Goal: Task Accomplishment & Management: Manage account settings

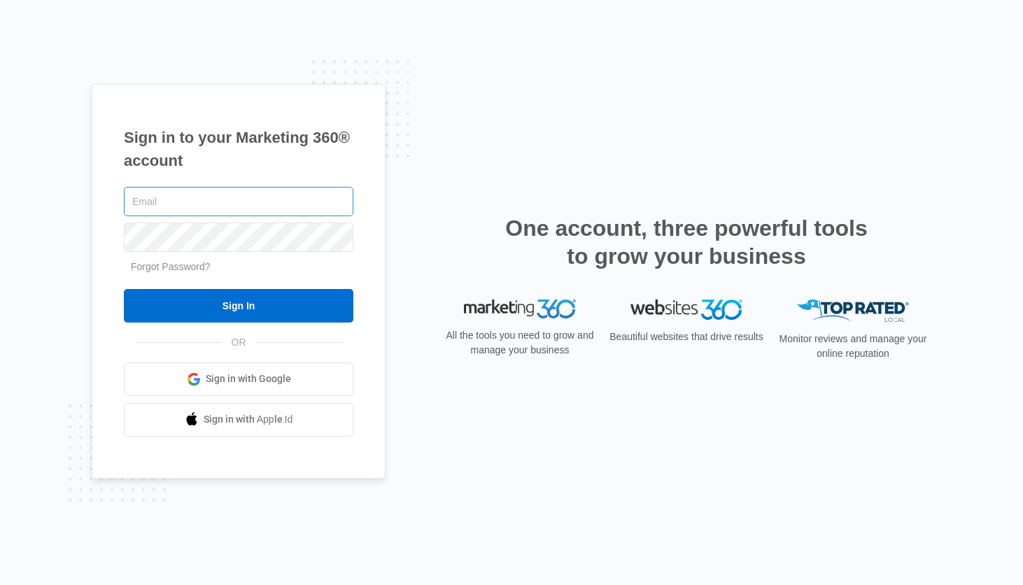
type input "[PERSON_NAME][EMAIL_ADDRESS][DOMAIN_NAME]"
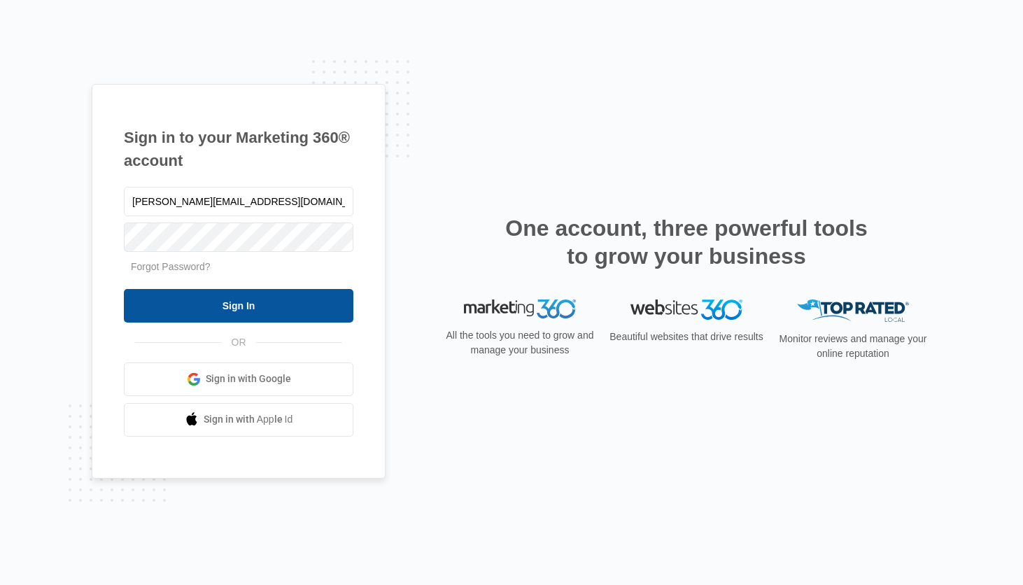
click at [248, 300] on input "Sign In" at bounding box center [238, 306] width 229 height 34
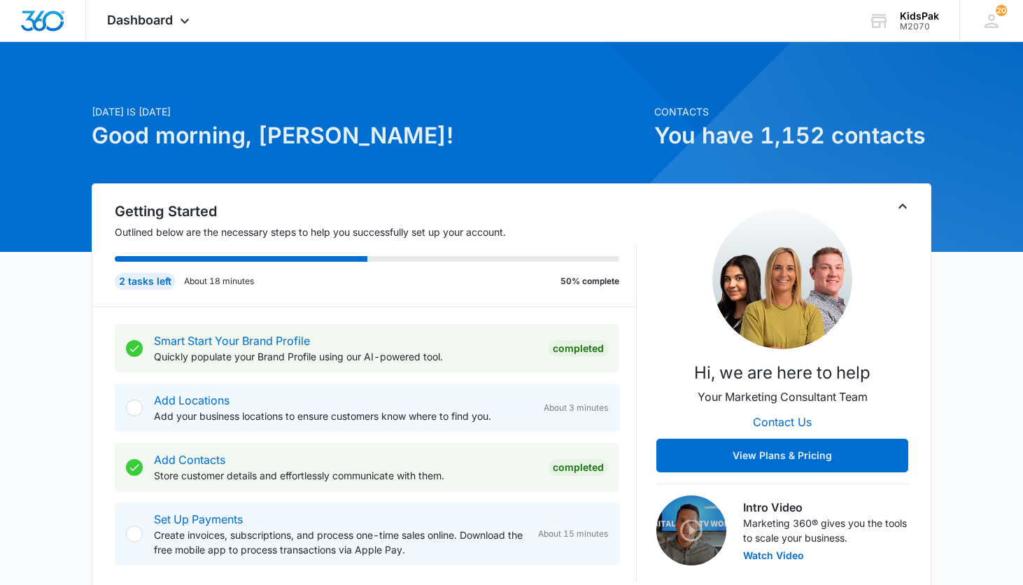
click at [905, 204] on icon "Toggle Collapse" at bounding box center [902, 206] width 17 height 17
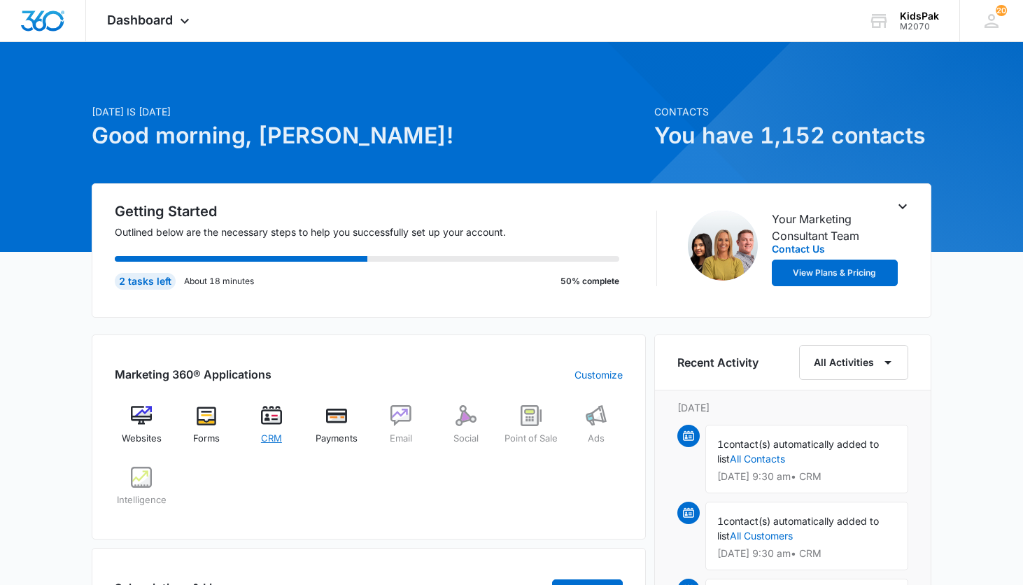
click at [269, 418] on img at bounding box center [271, 415] width 21 height 21
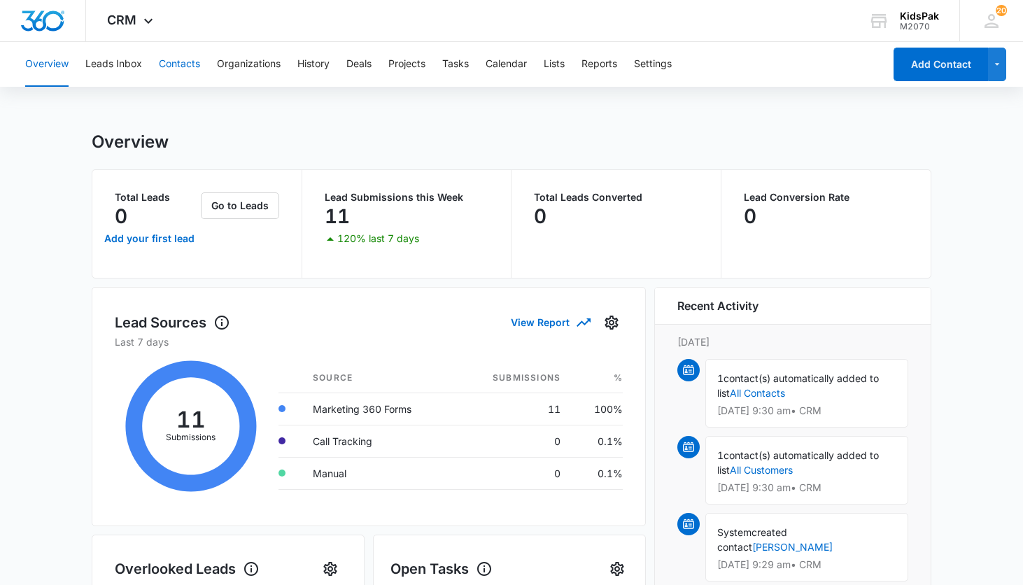
click at [181, 62] on button "Contacts" at bounding box center [179, 64] width 41 height 45
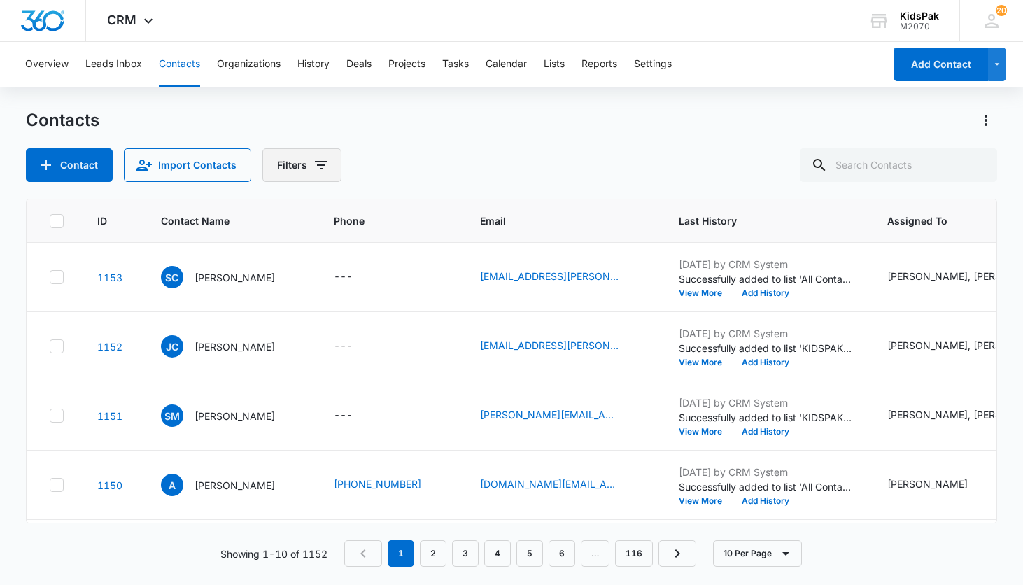
click at [293, 166] on button "Filters" at bounding box center [301, 165] width 79 height 34
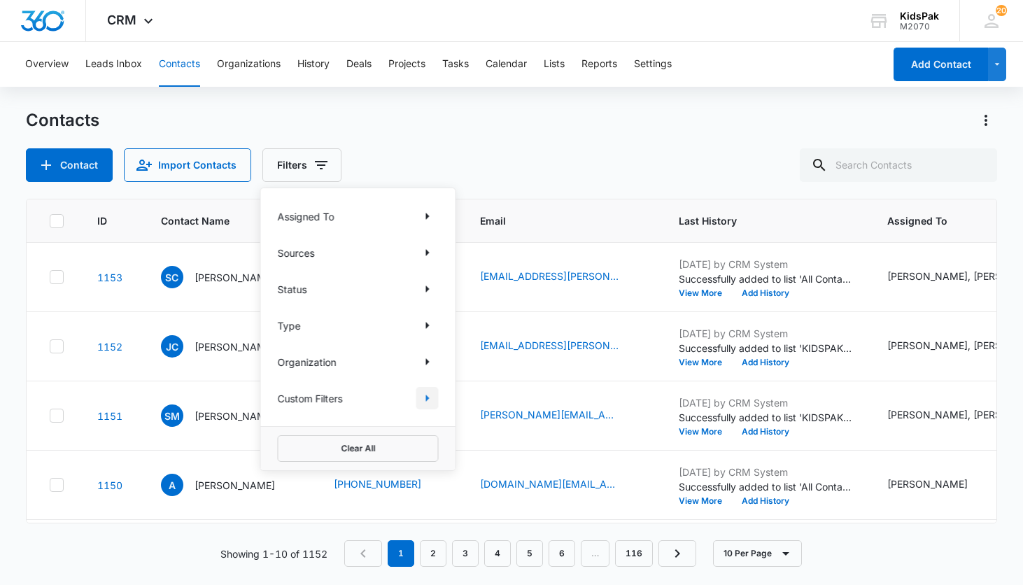
click at [426, 397] on icon "Show Custom Filters filters" at bounding box center [427, 398] width 3 height 7
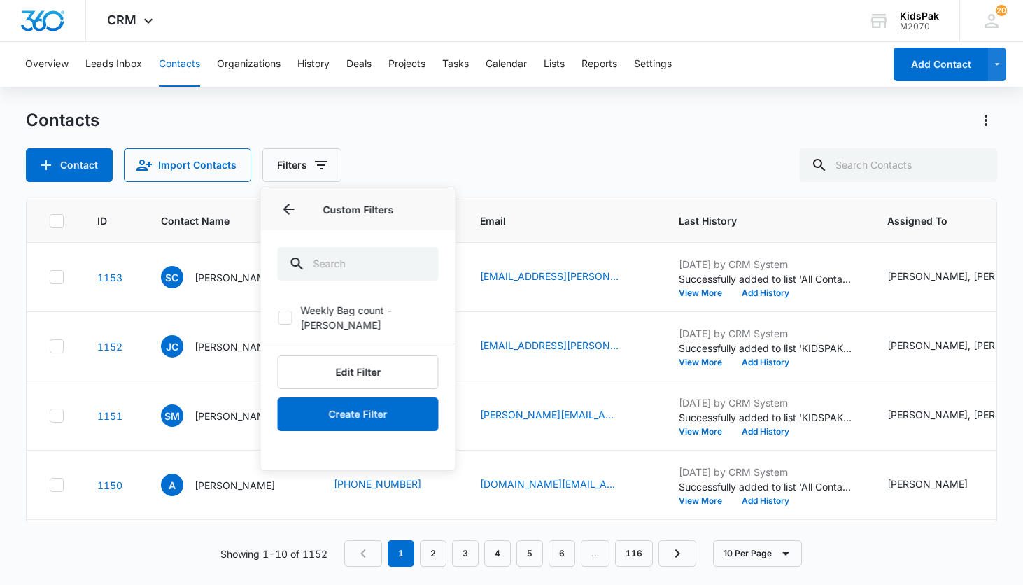
click at [285, 314] on icon at bounding box center [285, 317] width 8 height 6
click at [278, 318] on input "Weekly Bag count - [PERSON_NAME]" at bounding box center [278, 318] width 1 height 1
checkbox input "true"
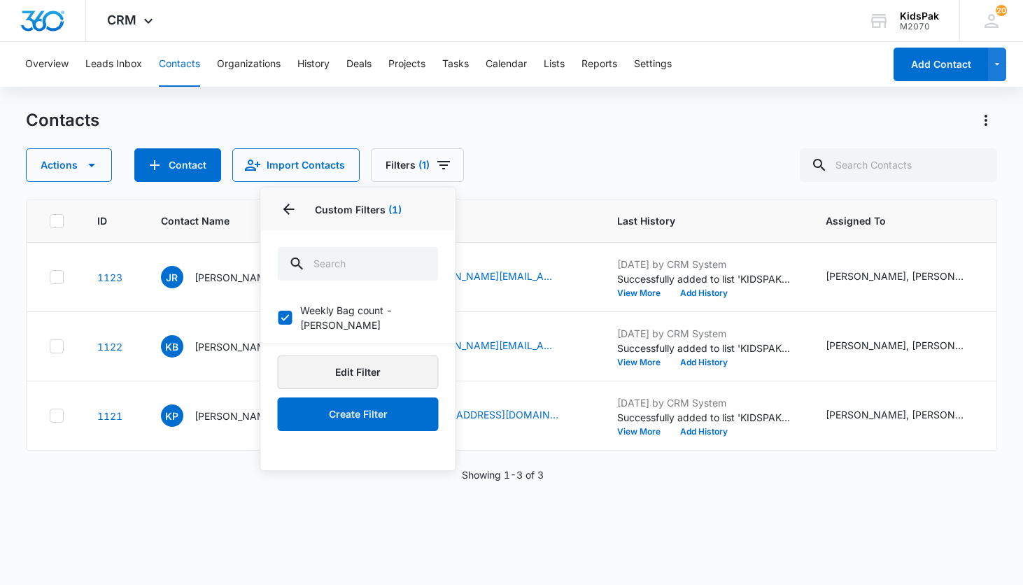
click at [360, 357] on button "Edit Filter" at bounding box center [358, 372] width 161 height 34
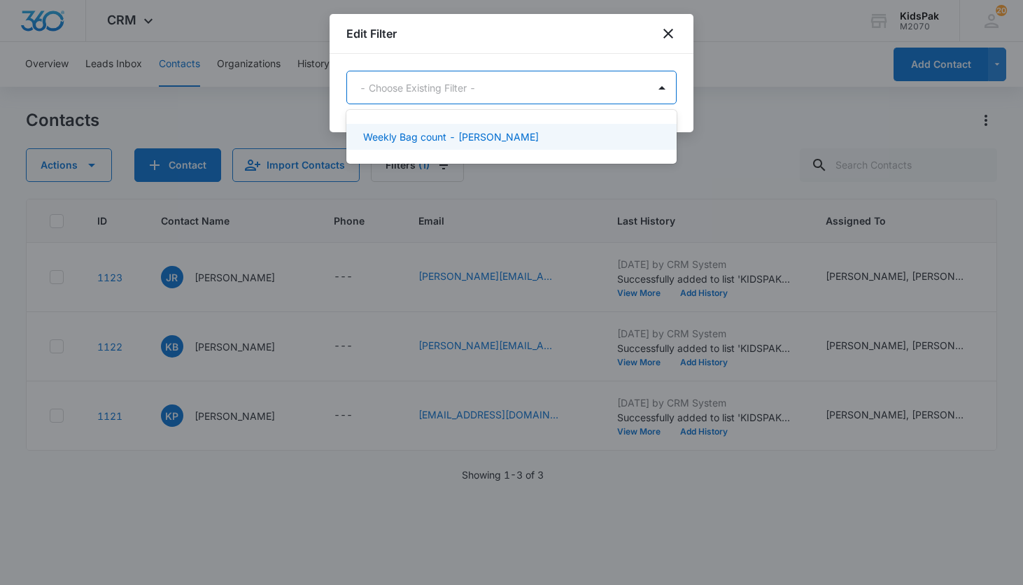
click at [474, 88] on body "CRM Apps Websites Forms CRM Email Social Payments POS Ads Intelligence Brand Se…" at bounding box center [511, 292] width 1023 height 585
click at [440, 139] on p "Weekly Bag count - [PERSON_NAME]" at bounding box center [451, 136] width 176 height 15
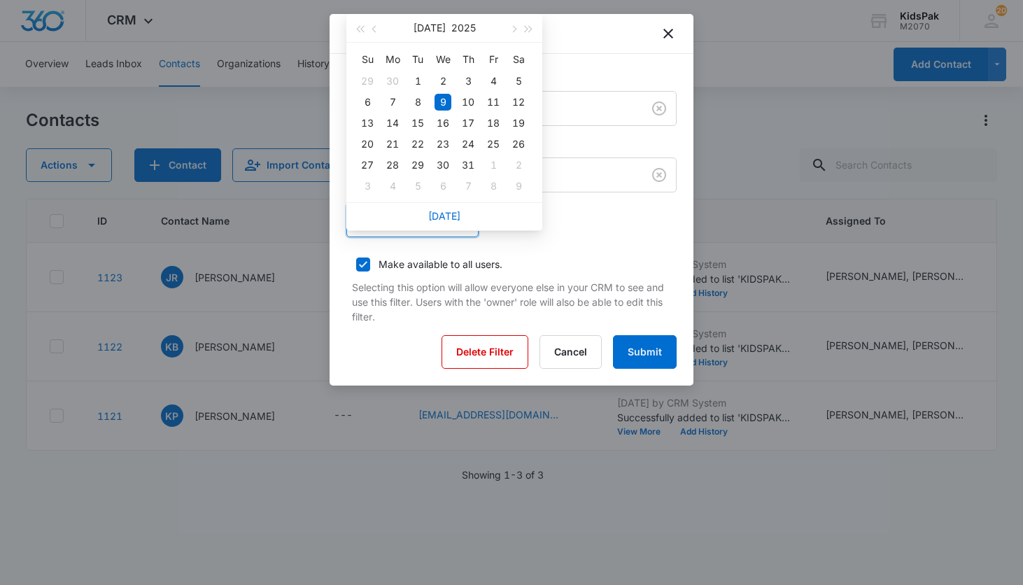
click at [377, 219] on div "[DATE] [DATE] Su Mo Tu We Th Fr Sa 29 30 1 2 3 4 5 6 7 8 9 10 11 12 13 14 15 16…" at bounding box center [511, 221] width 330 height 34
click at [511, 27] on span "button" at bounding box center [512, 29] width 7 height 7
click at [375, 29] on span "button" at bounding box center [375, 29] width 7 height 7
type input "[DATE]"
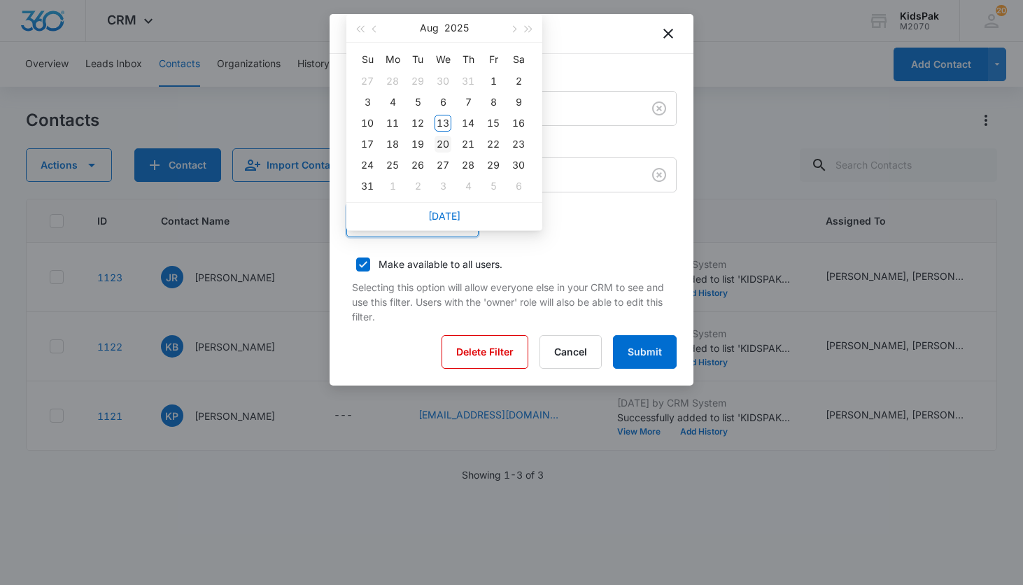
click at [441, 146] on div "20" at bounding box center [442, 144] width 17 height 17
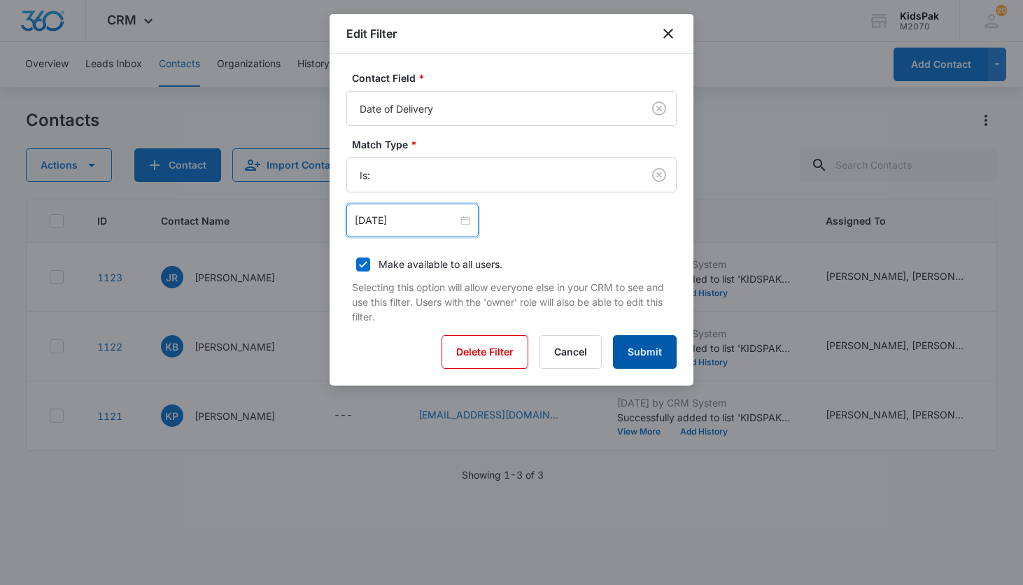
click at [641, 353] on button "Submit" at bounding box center [645, 352] width 64 height 34
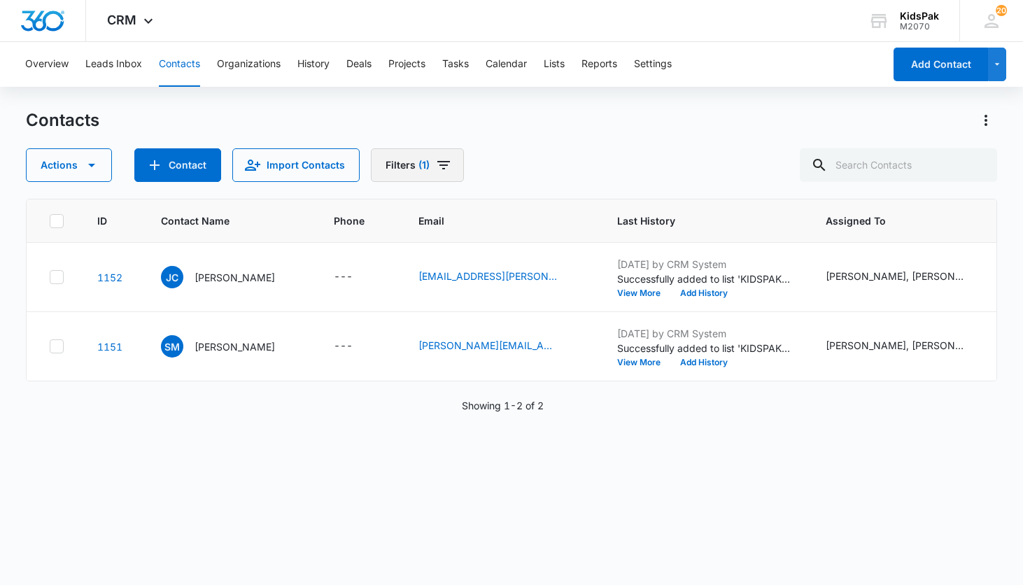
click at [437, 162] on icon "Filters" at bounding box center [443, 165] width 13 height 8
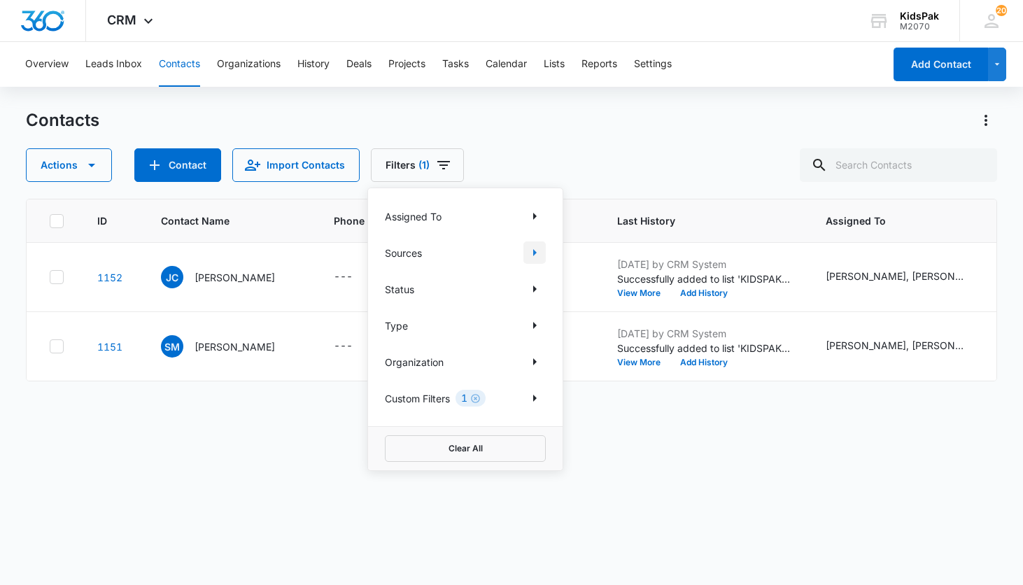
click at [533, 250] on icon "Show Sources filters" at bounding box center [534, 252] width 3 height 7
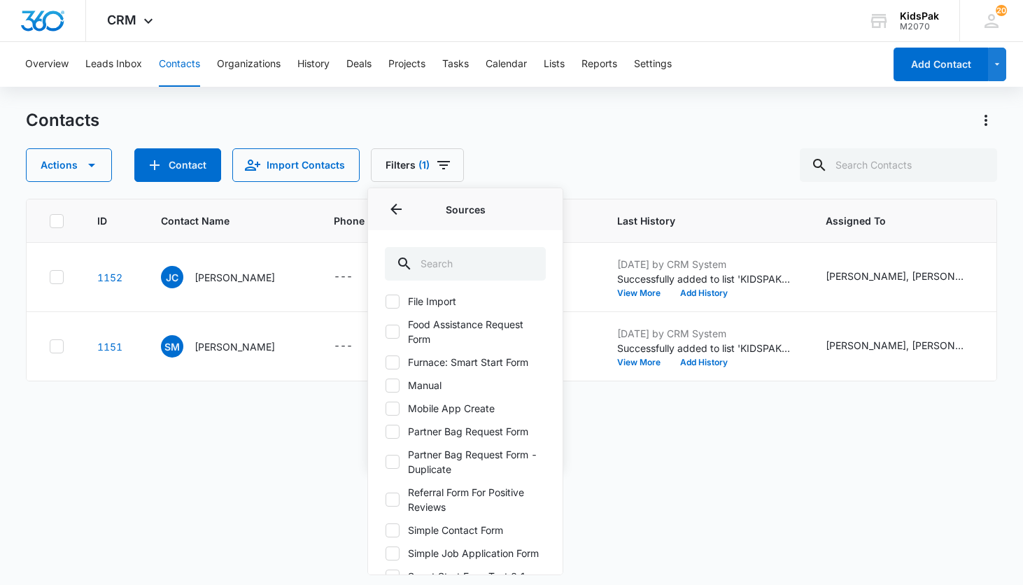
scroll to position [165, 0]
click at [390, 428] on icon at bounding box center [392, 429] width 13 height 13
click at [385, 428] on input "Partner Bag Request Form" at bounding box center [385, 428] width 1 height 1
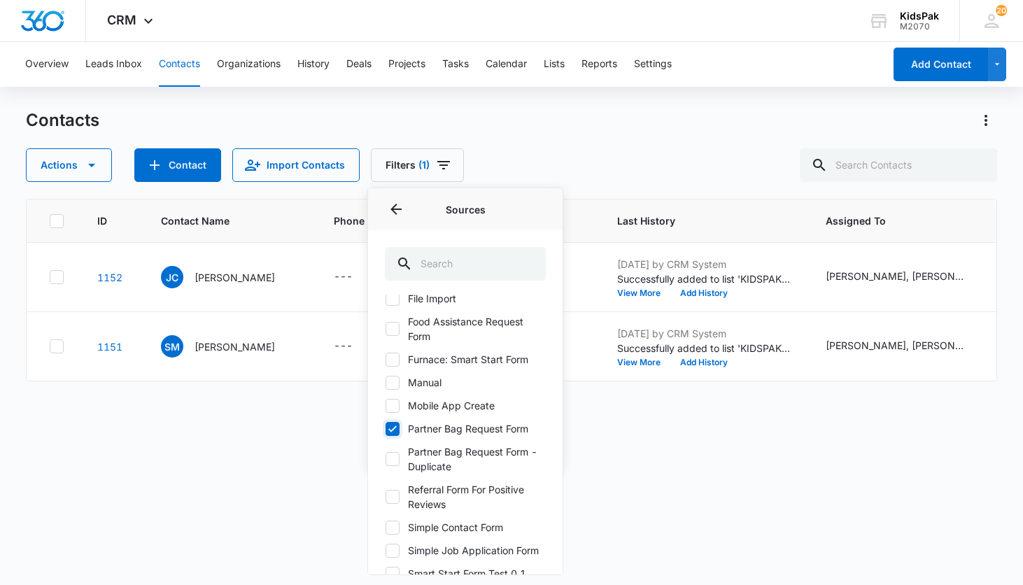
checkbox input "true"
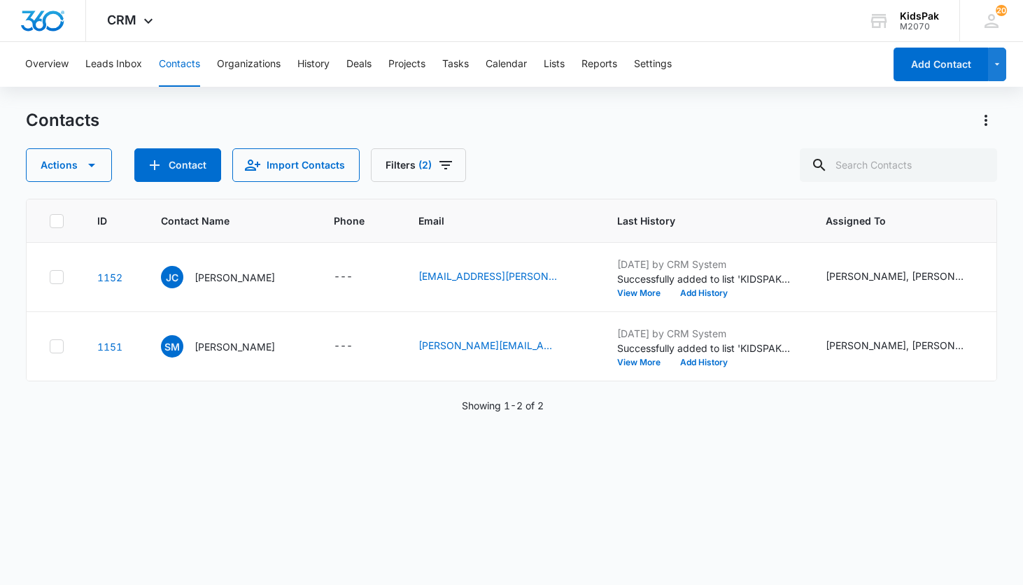
click at [555, 117] on div "Contacts" at bounding box center [512, 120] width 972 height 22
click at [447, 164] on icon "Filters" at bounding box center [445, 165] width 17 height 17
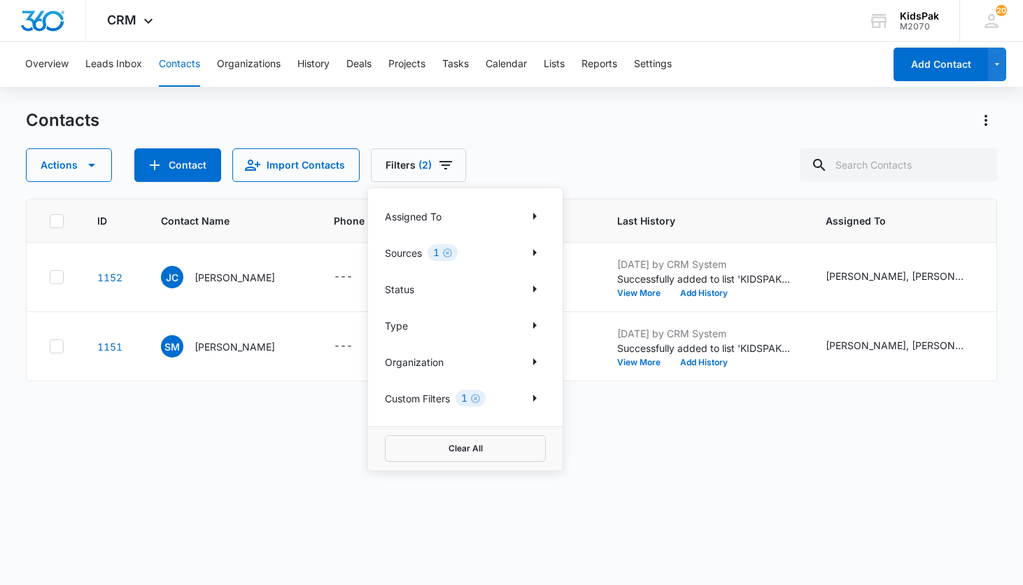
click at [335, 456] on div "ID Contact Name Phone Email Last History Assigned To Contact Type Contact Statu…" at bounding box center [512, 383] width 972 height 368
